Goal: Task Accomplishment & Management: Manage account settings

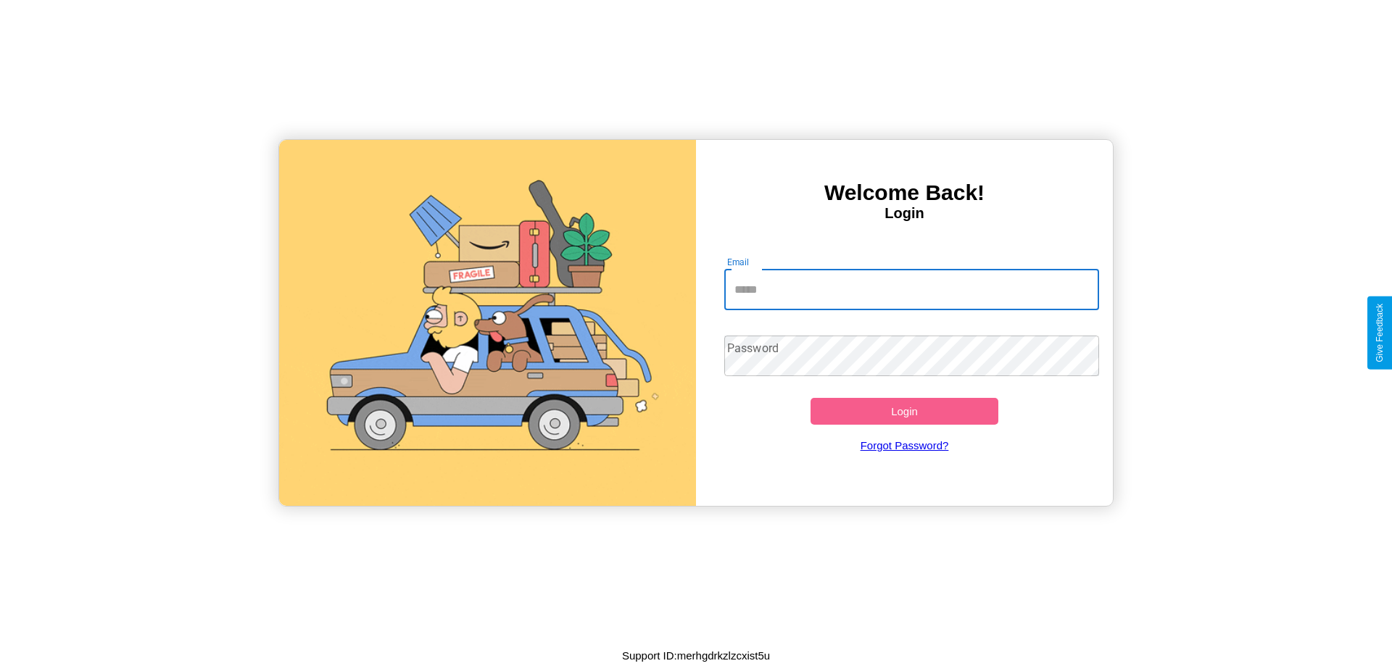
click at [911, 289] on input "Email" at bounding box center [912, 290] width 376 height 41
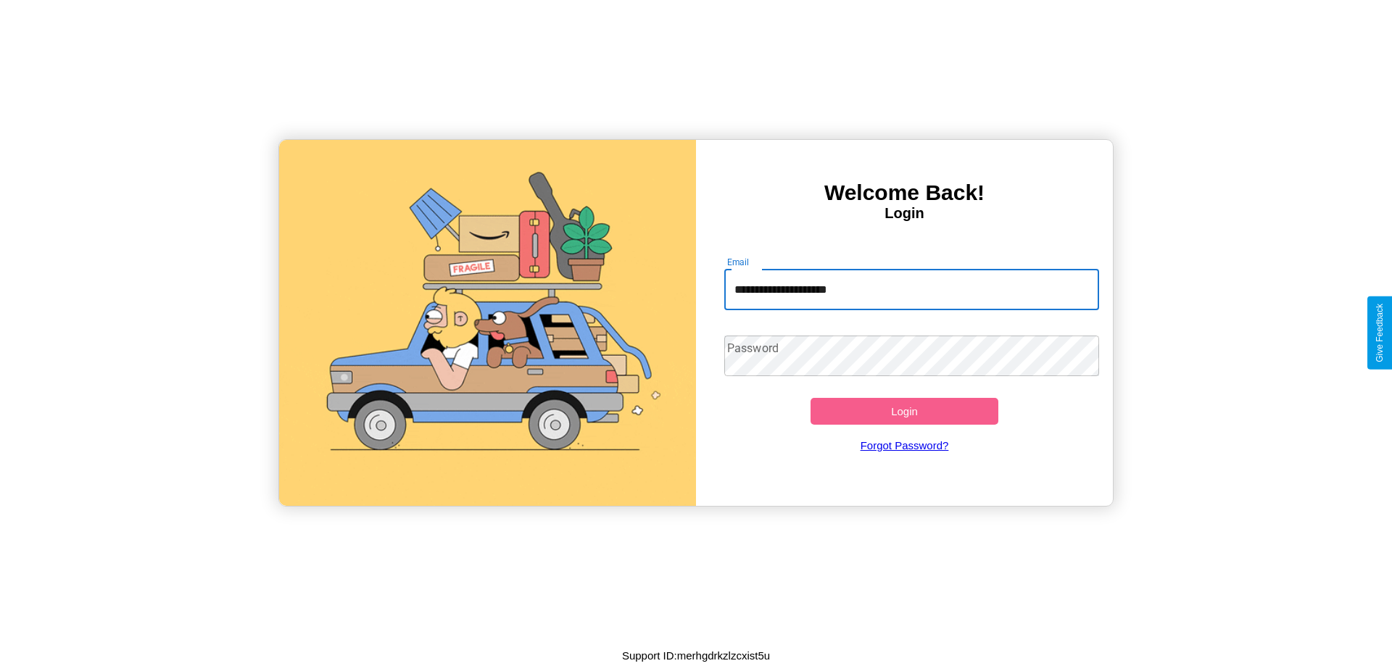
type input "**********"
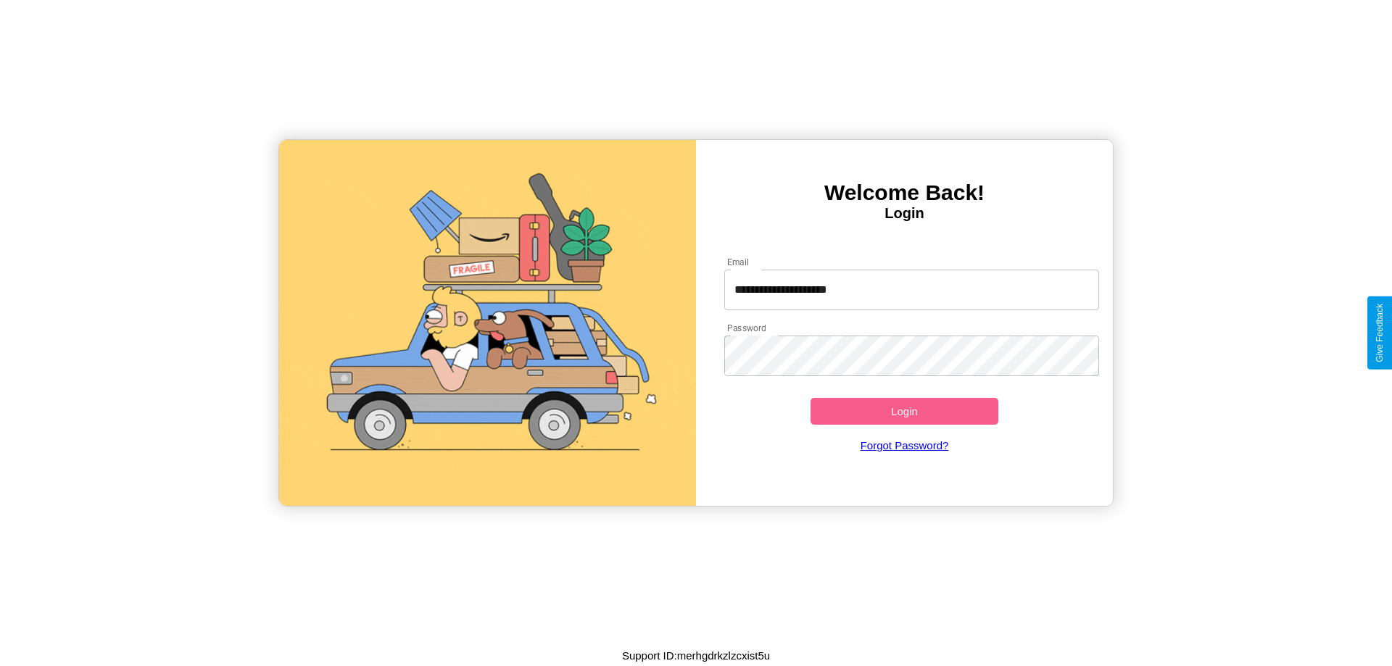
click at [904, 411] on button "Login" at bounding box center [905, 411] width 188 height 27
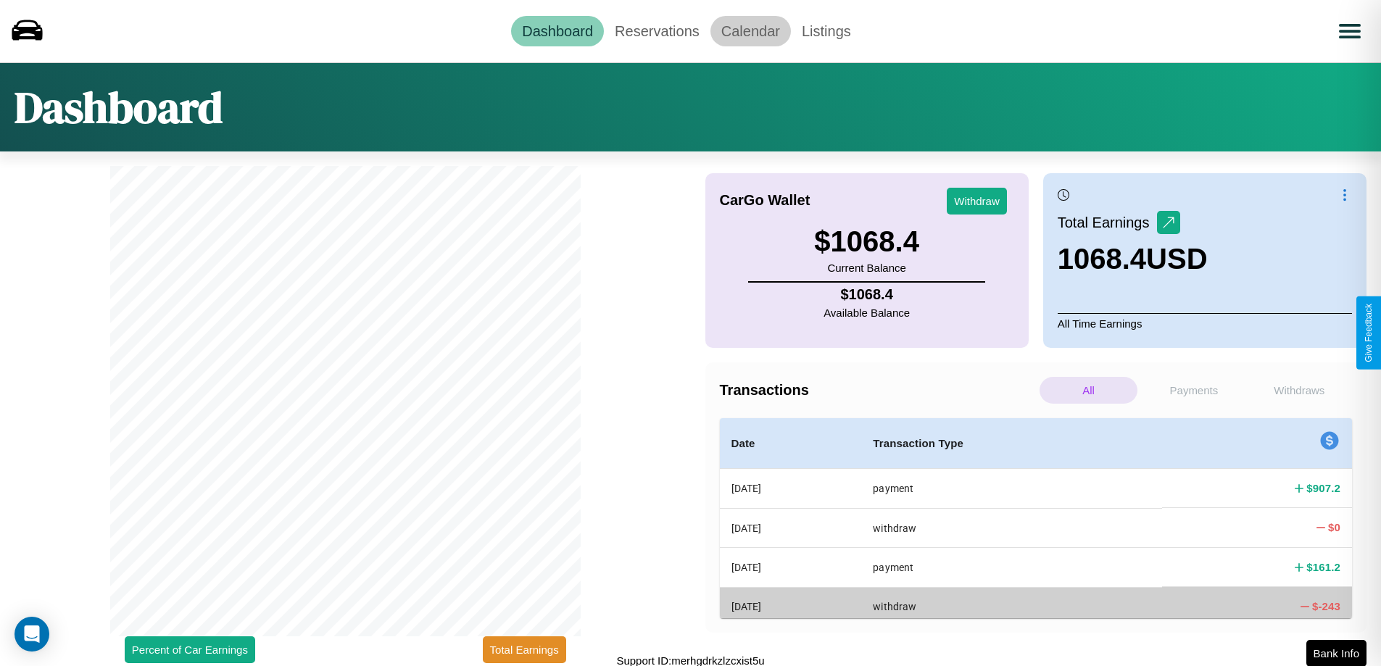
click at [750, 30] on link "Calendar" at bounding box center [751, 31] width 80 height 30
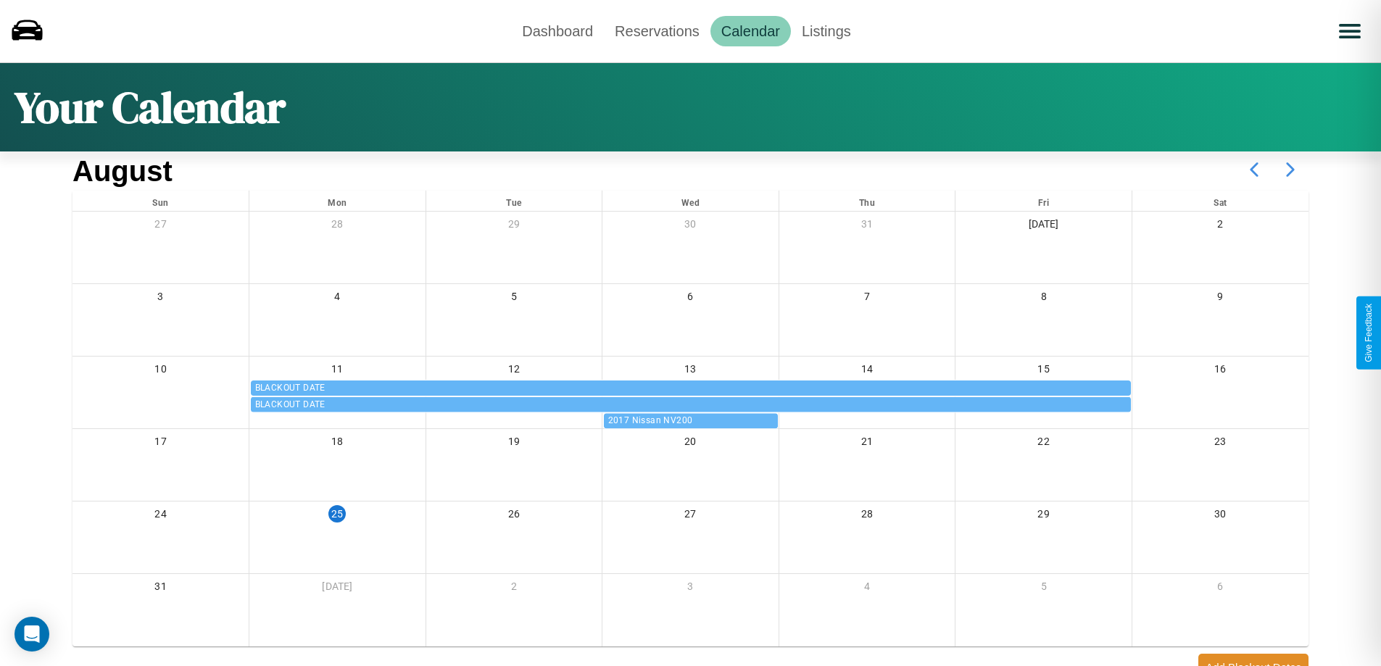
click at [1291, 170] on icon at bounding box center [1291, 170] width 36 height 36
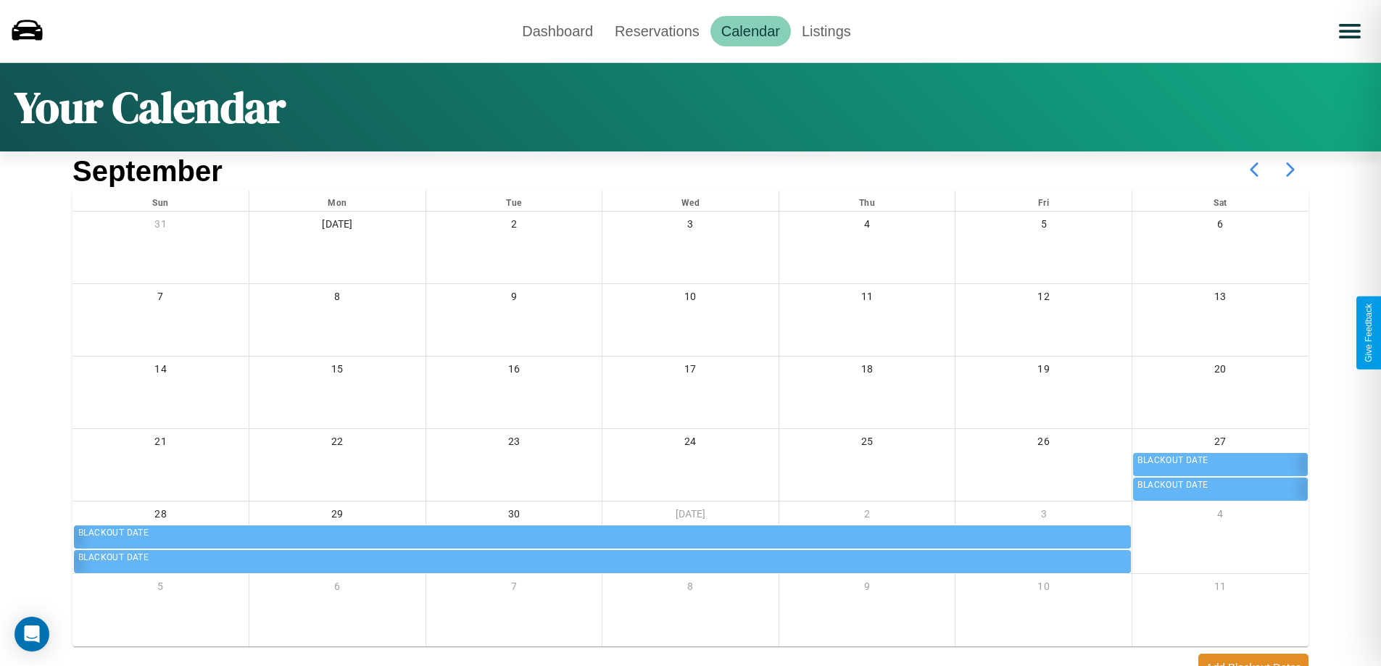
click at [1291, 170] on icon at bounding box center [1291, 170] width 36 height 36
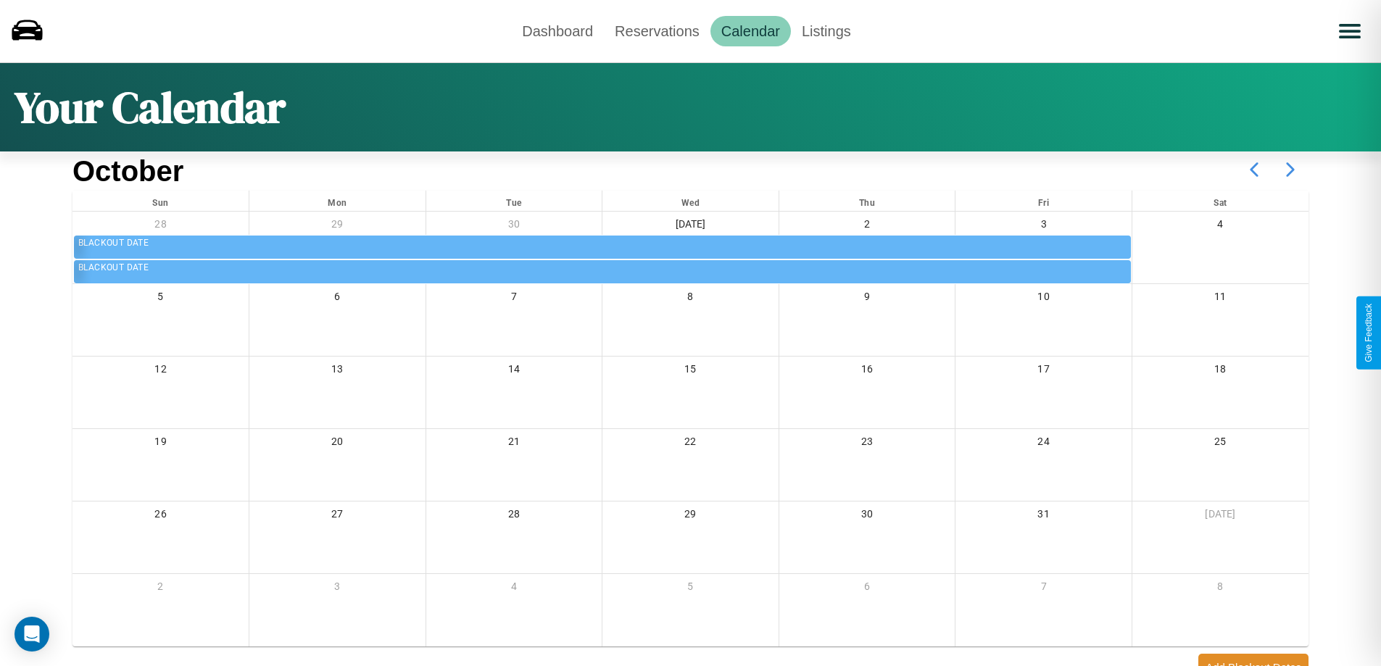
click at [1291, 170] on icon at bounding box center [1291, 170] width 36 height 36
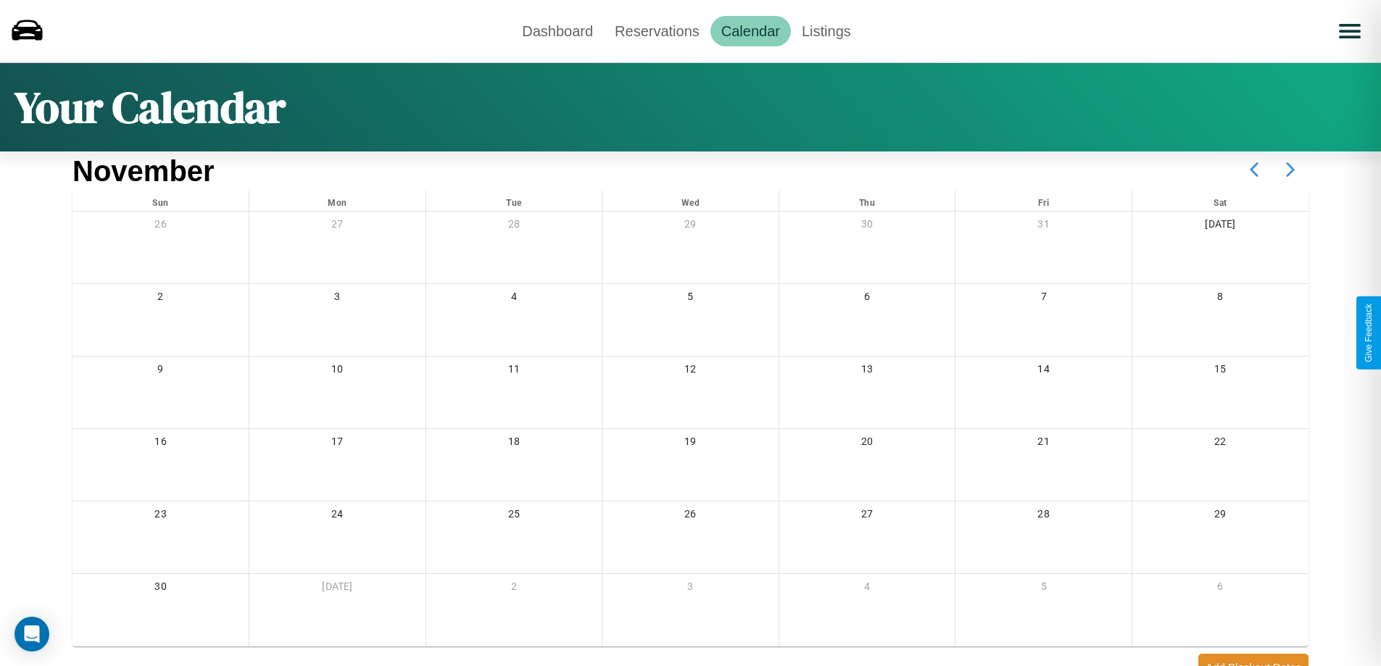
click at [1291, 170] on icon at bounding box center [1291, 170] width 36 height 36
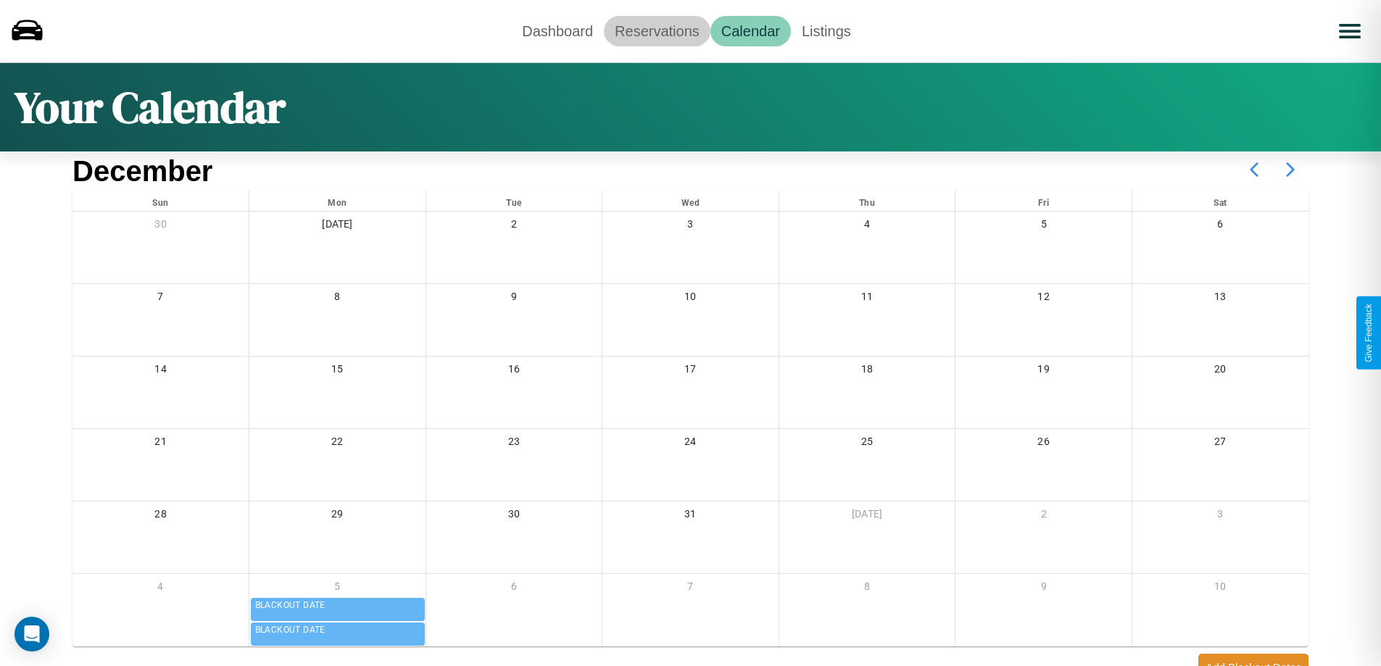
click at [657, 30] on link "Reservations" at bounding box center [657, 31] width 107 height 30
